Goal: Task Accomplishment & Management: Use online tool/utility

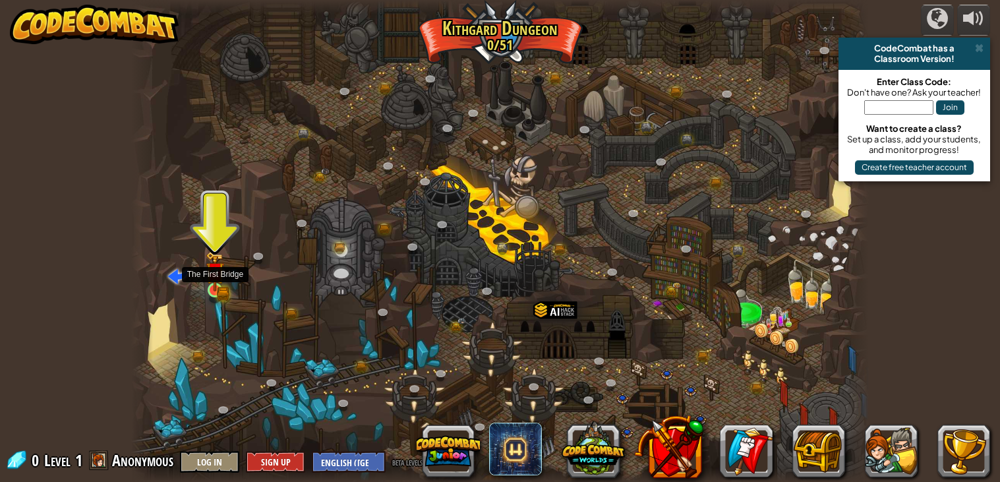
click at [212, 274] on img at bounding box center [215, 271] width 11 height 11
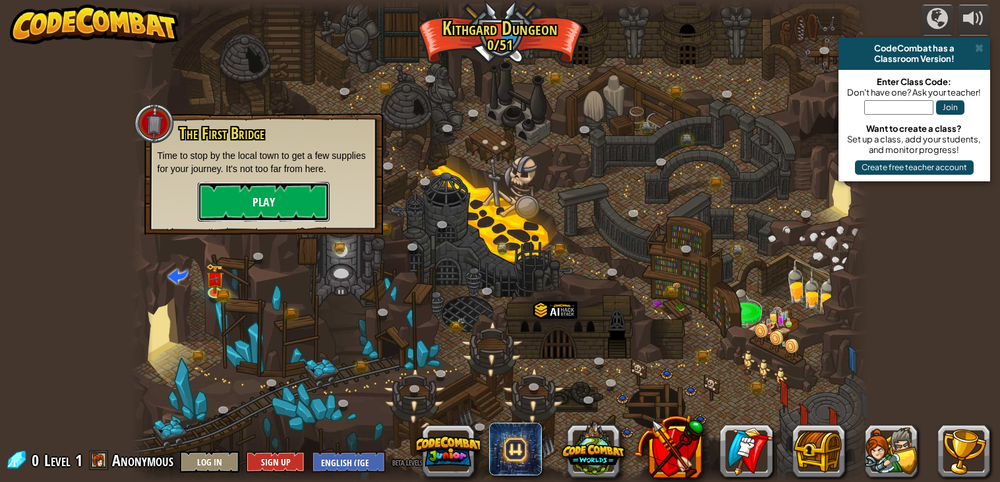
click at [256, 198] on button "Play" at bounding box center [264, 202] width 132 height 40
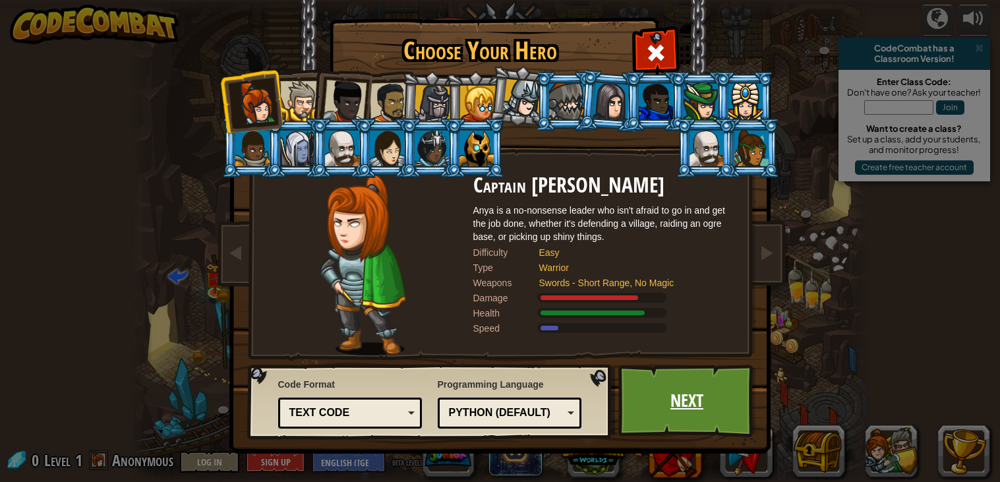
click at [670, 415] on link "Next" at bounding box center [687, 400] width 138 height 72
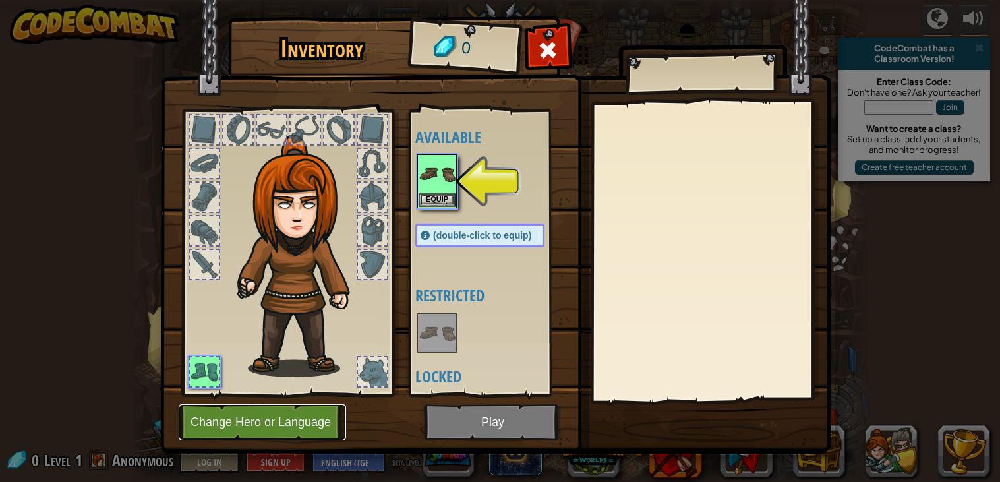
click at [289, 434] on button "Change Hero or Language" at bounding box center [262, 422] width 167 height 36
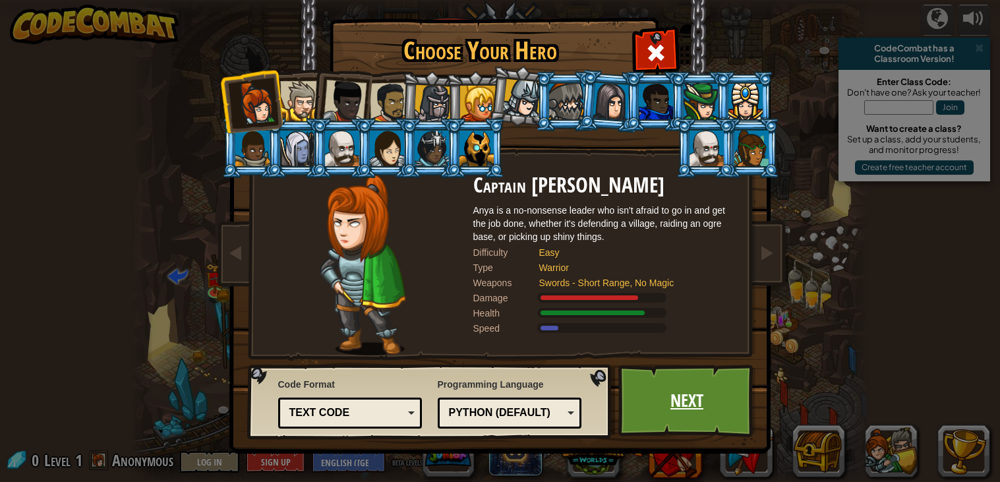
click at [677, 395] on link "Next" at bounding box center [687, 400] width 138 height 72
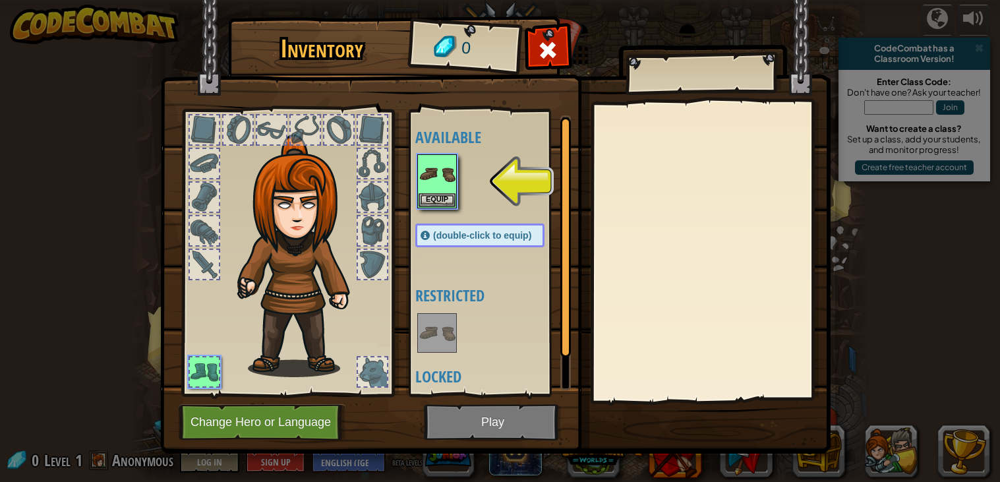
click at [519, 430] on img at bounding box center [495, 214] width 670 height 478
click at [502, 423] on img at bounding box center [495, 214] width 670 height 478
click at [430, 210] on div at bounding box center [493, 181] width 156 height 58
click at [428, 200] on button "Equip" at bounding box center [436, 199] width 37 height 14
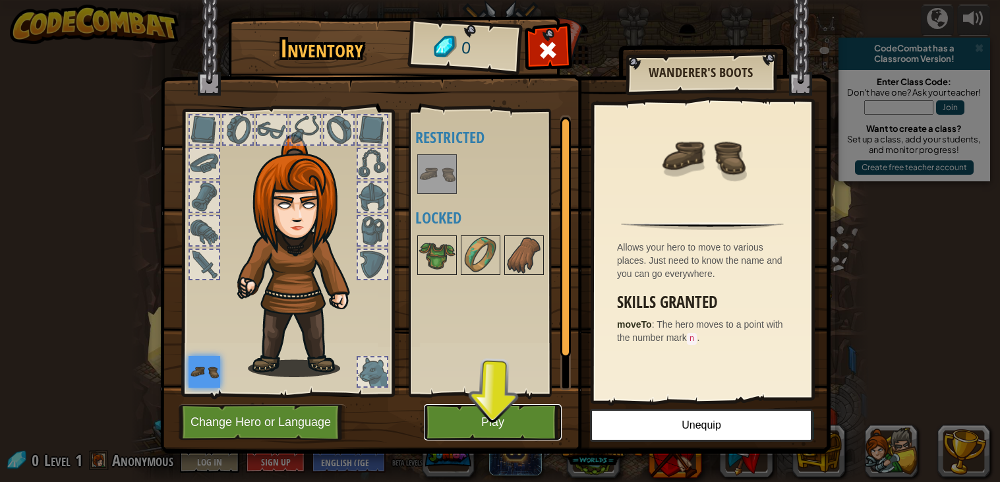
click at [505, 420] on button "Play" at bounding box center [493, 422] width 138 height 36
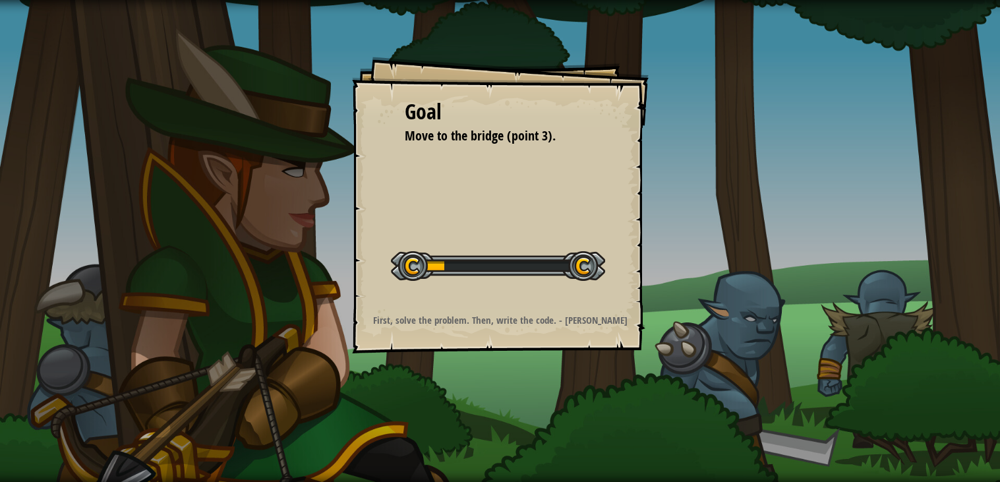
click at [445, 265] on div at bounding box center [498, 266] width 214 height 30
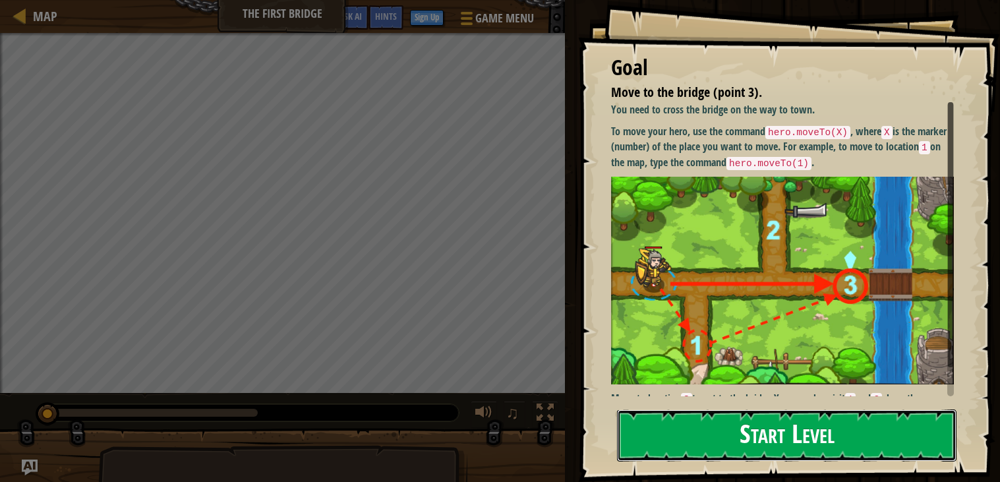
click at [720, 415] on button "Start Level" at bounding box center [786, 435] width 339 height 52
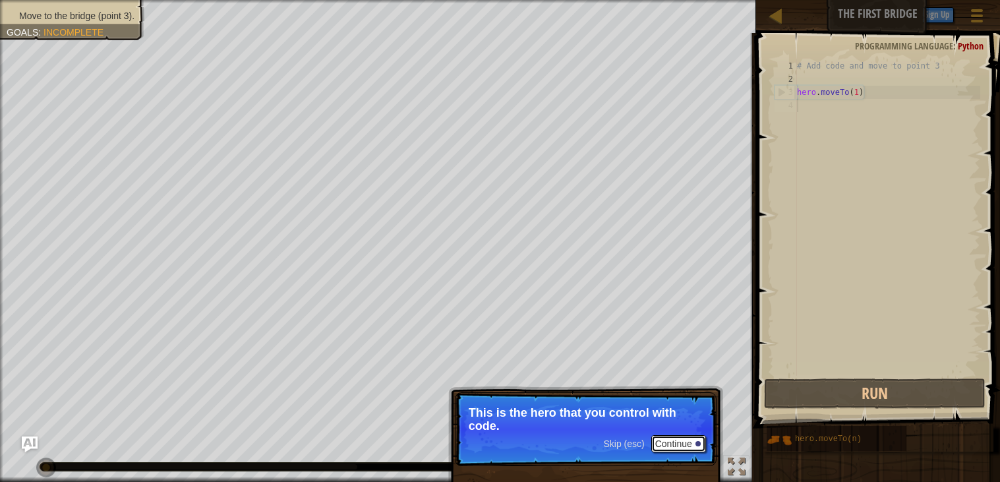
click at [699, 447] on button "Continue" at bounding box center [678, 443] width 55 height 17
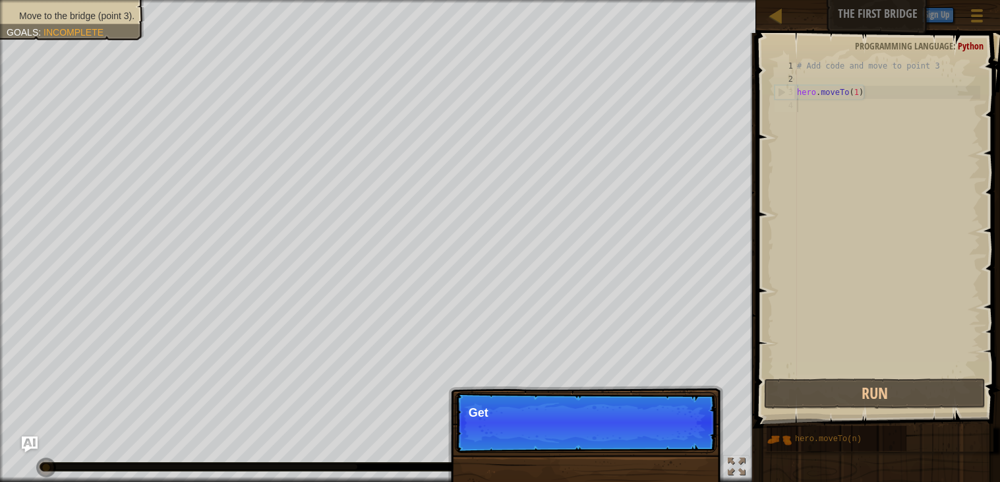
scroll to position [6, 0]
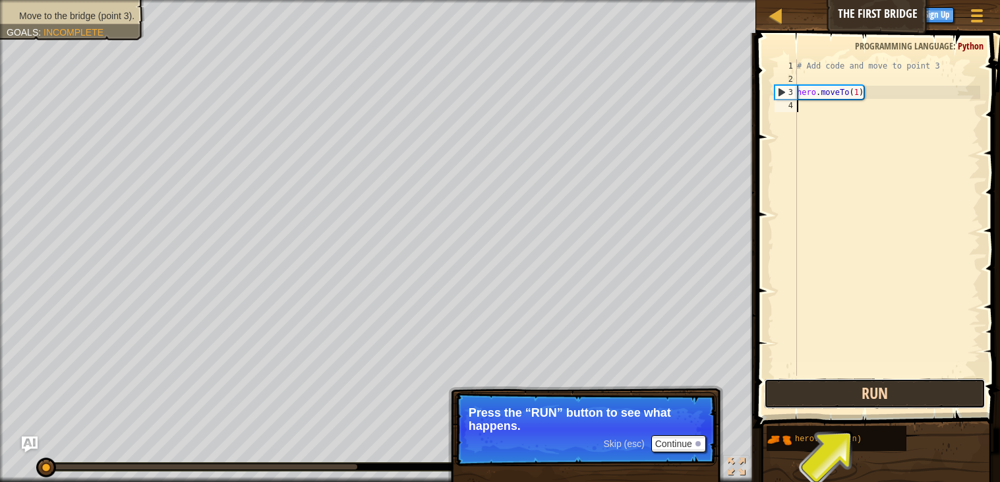
click at [888, 394] on button "Run" at bounding box center [874, 393] width 221 height 30
